Goal: Task Accomplishment & Management: Use online tool/utility

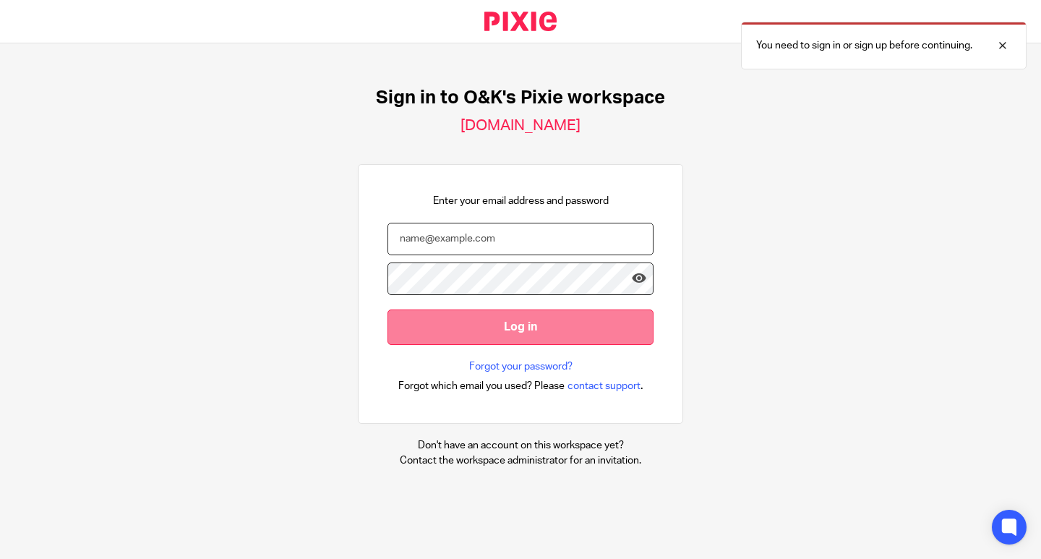
type input "info@oandk.co.uk"
click at [433, 339] on input "Log in" at bounding box center [520, 326] width 266 height 35
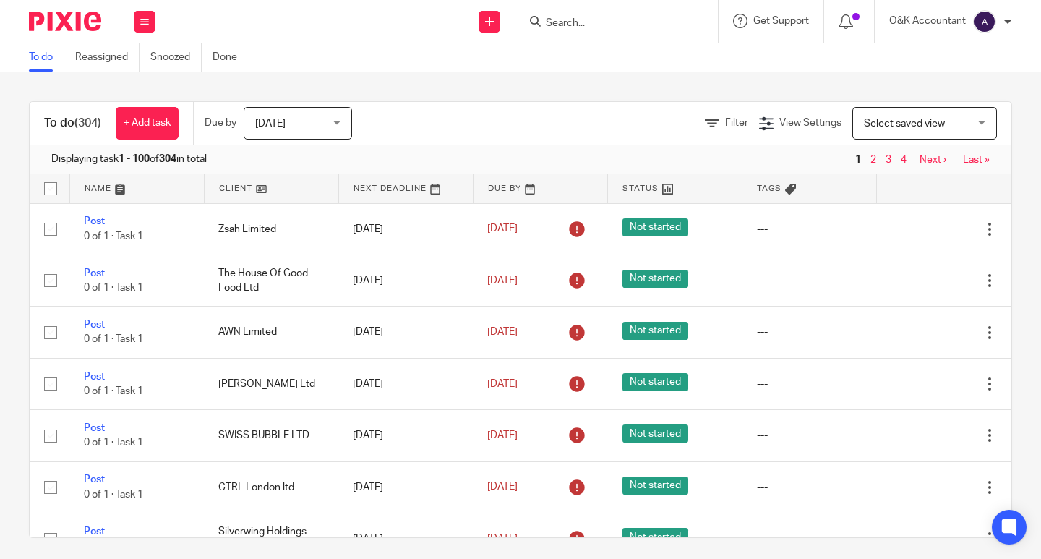
click at [563, 30] on input "Search" at bounding box center [609, 23] width 130 height 13
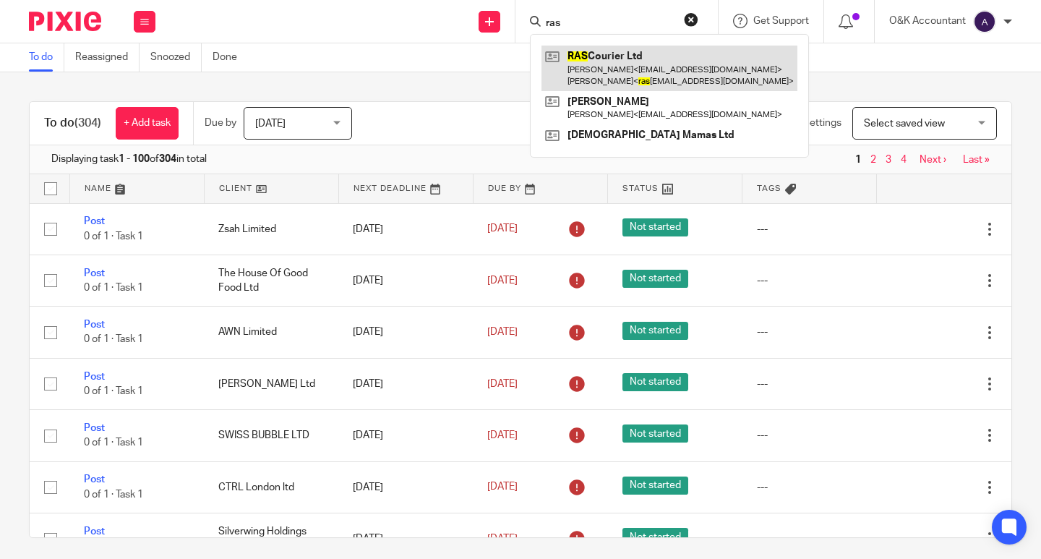
type input "ras"
click at [588, 58] on link at bounding box center [669, 68] width 256 height 45
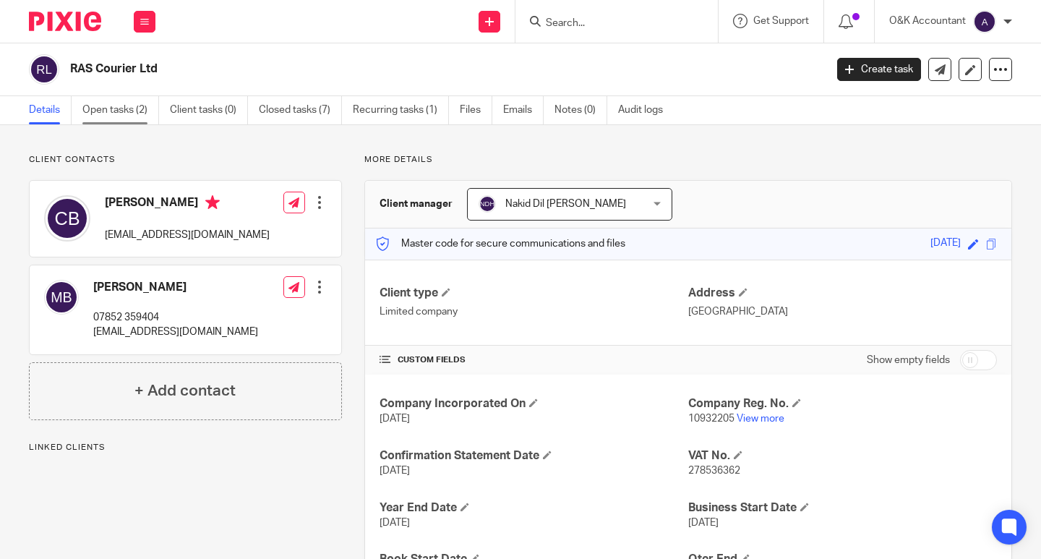
click at [90, 108] on link "Open tasks (2)" at bounding box center [120, 110] width 77 height 28
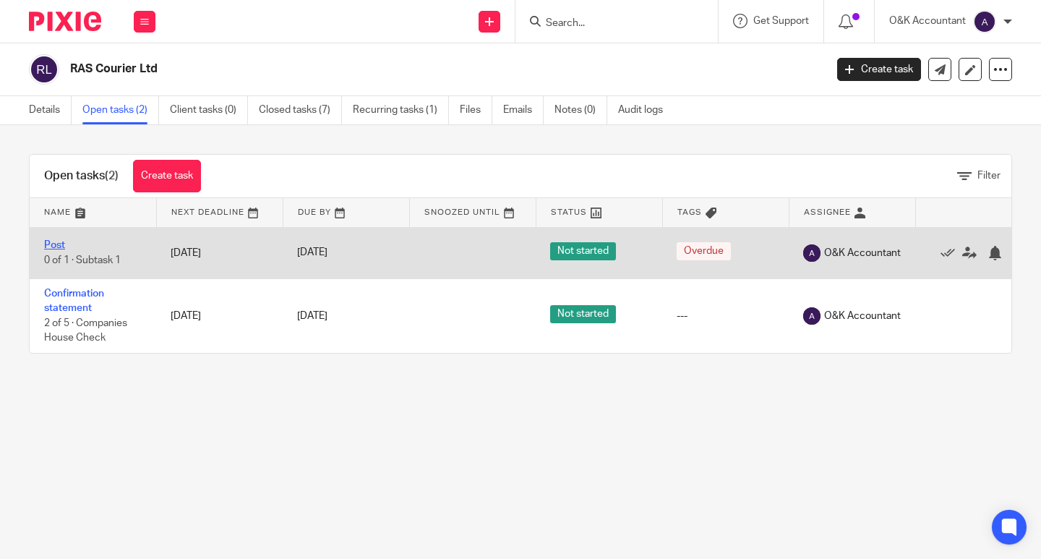
click at [64, 248] on link "Post" at bounding box center [54, 245] width 21 height 10
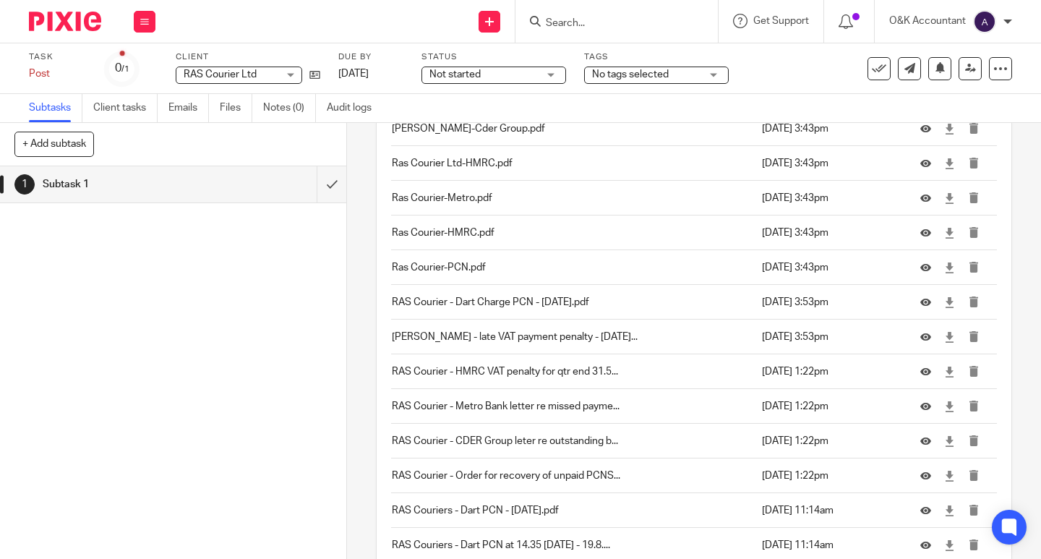
scroll to position [3691, 0]
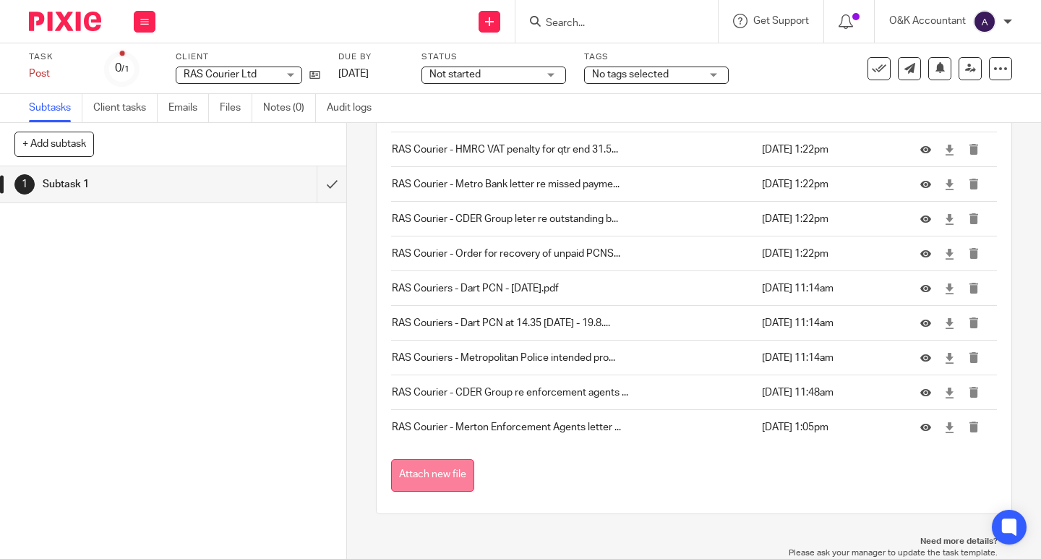
click at [433, 461] on button "Attach new file" at bounding box center [432, 475] width 83 height 33
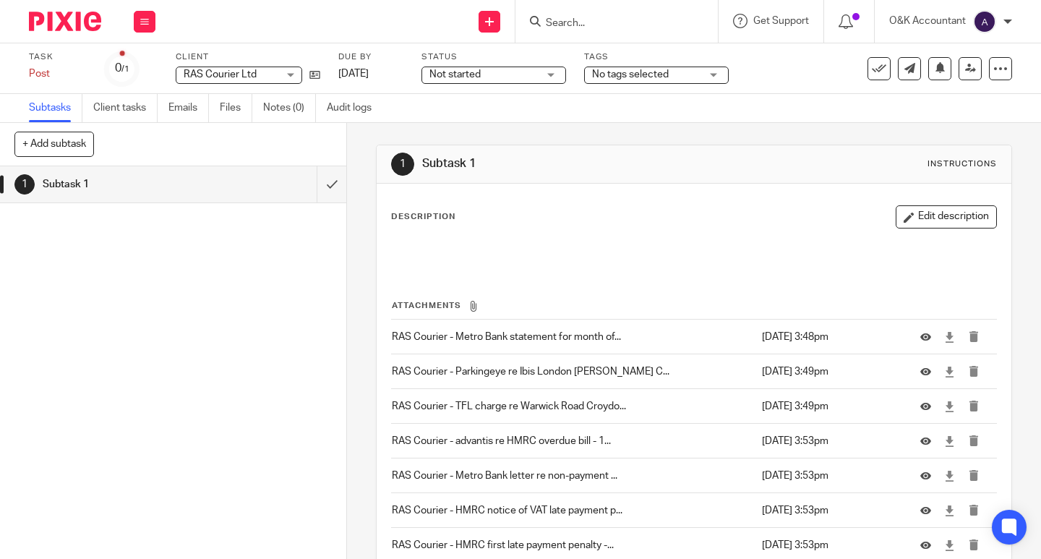
click at [575, 27] on input "Search" at bounding box center [609, 23] width 130 height 13
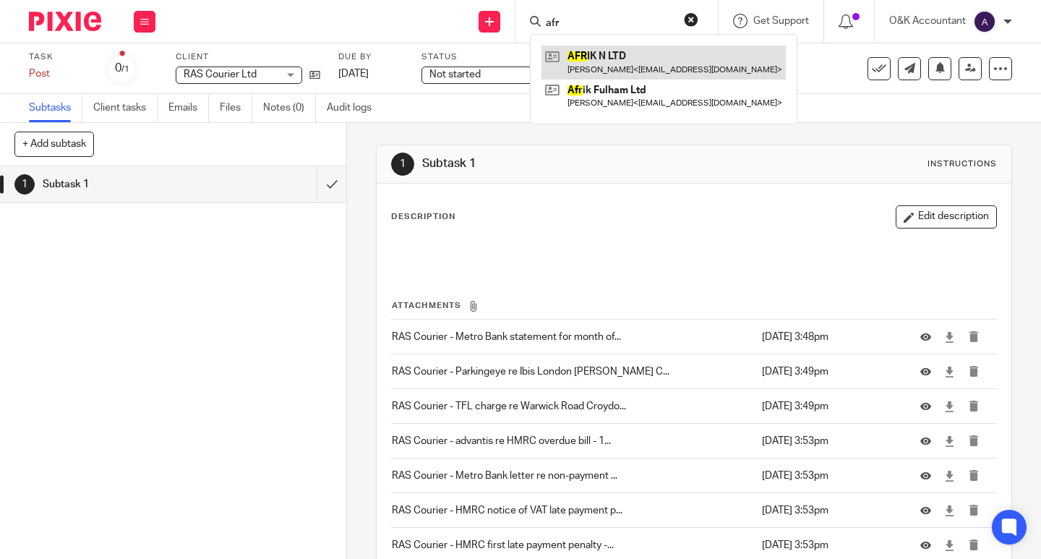
type input "afr"
click at [581, 50] on link at bounding box center [663, 62] width 244 height 33
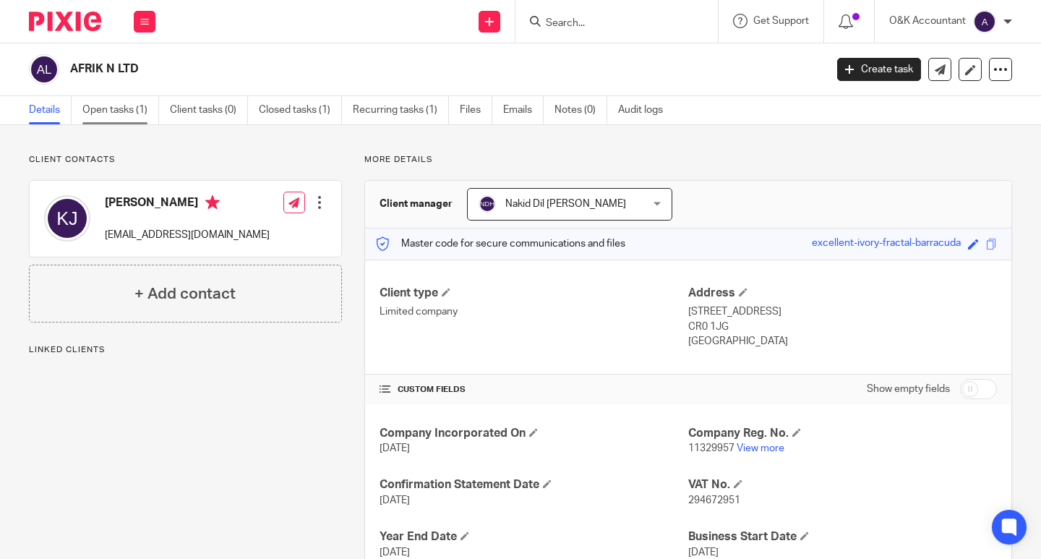
click at [107, 104] on link "Open tasks (1)" at bounding box center [120, 110] width 77 height 28
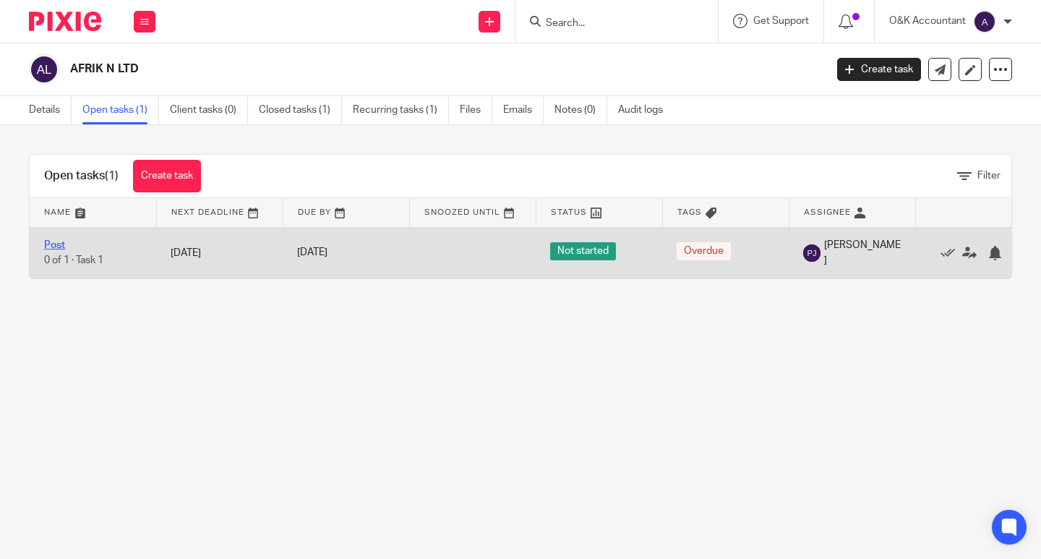
click at [54, 246] on link "Post" at bounding box center [54, 245] width 21 height 10
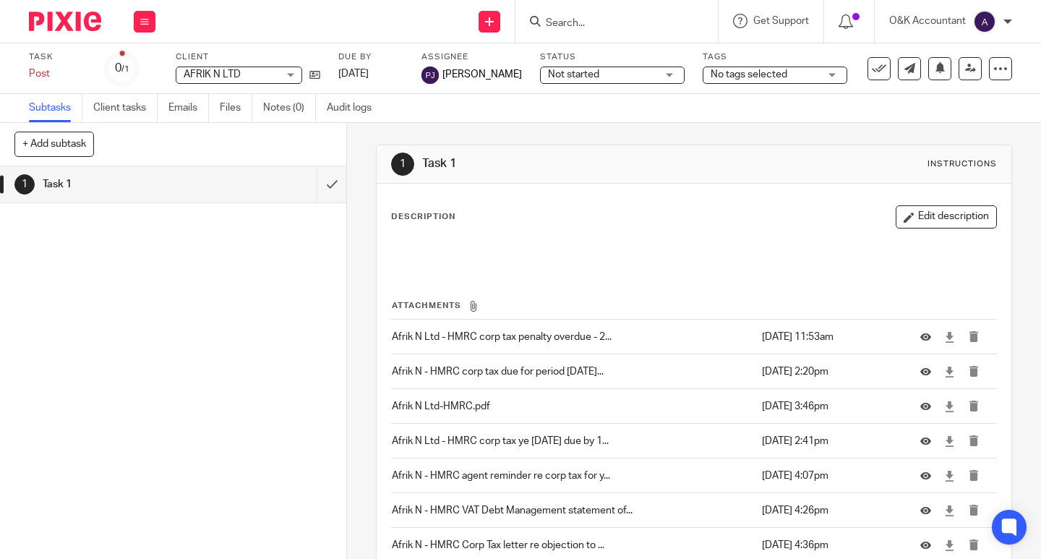
scroll to position [361, 0]
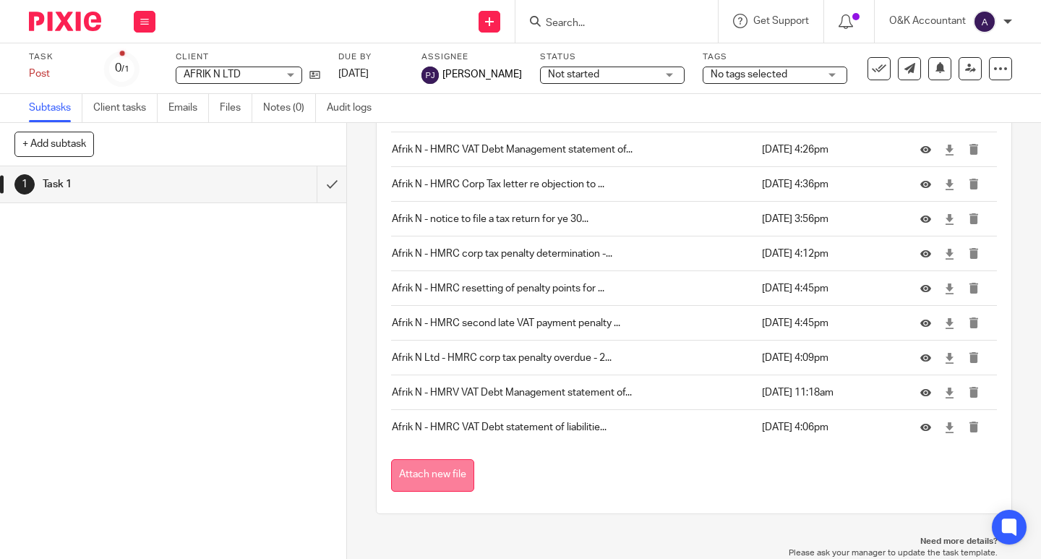
click at [398, 476] on button "Attach new file" at bounding box center [432, 475] width 83 height 33
